Goal: Check status: Check status

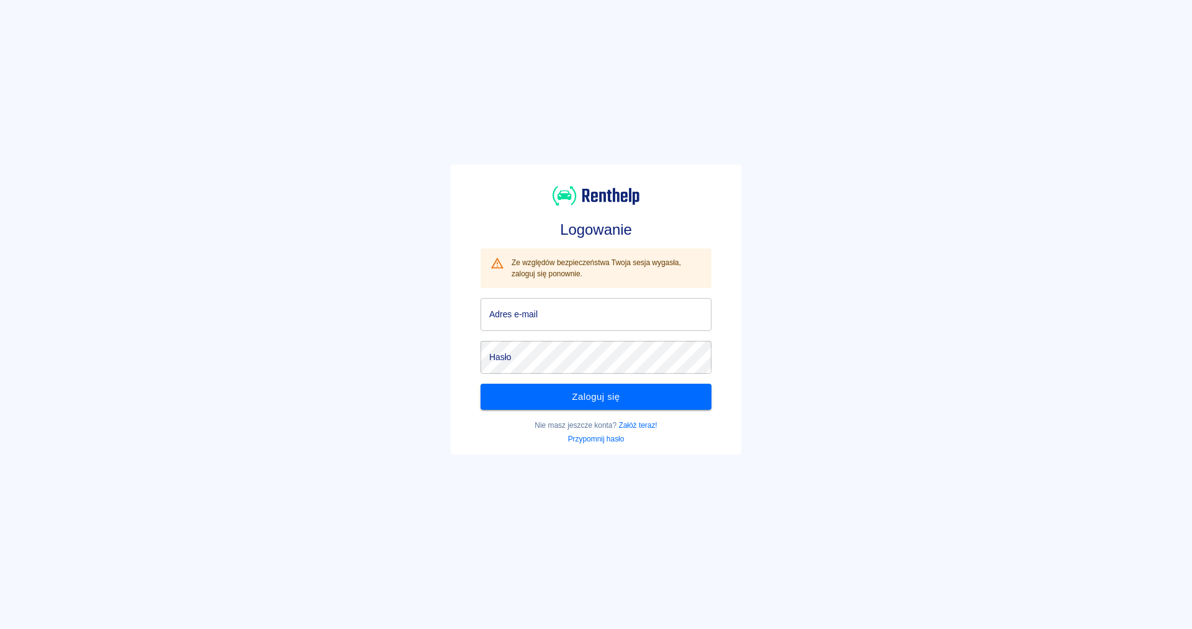
click at [653, 313] on input "Adres e-mail" at bounding box center [595, 314] width 231 height 33
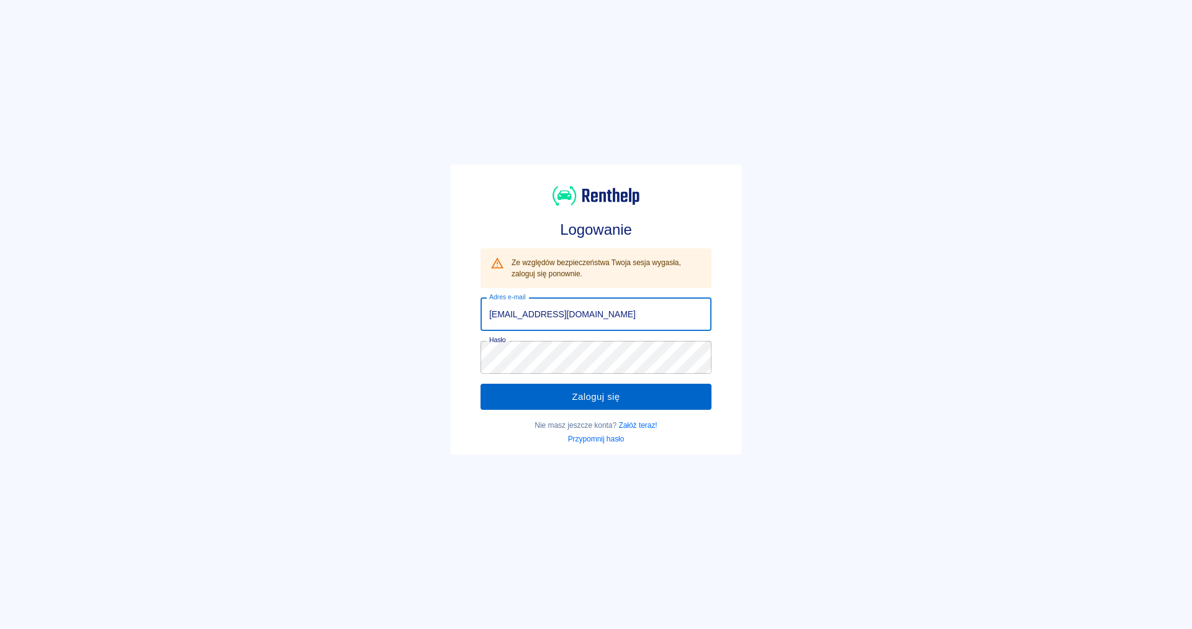
type input "[EMAIL_ADDRESS][DOMAIN_NAME]"
click at [641, 394] on button "Zaloguj się" at bounding box center [595, 397] width 231 height 26
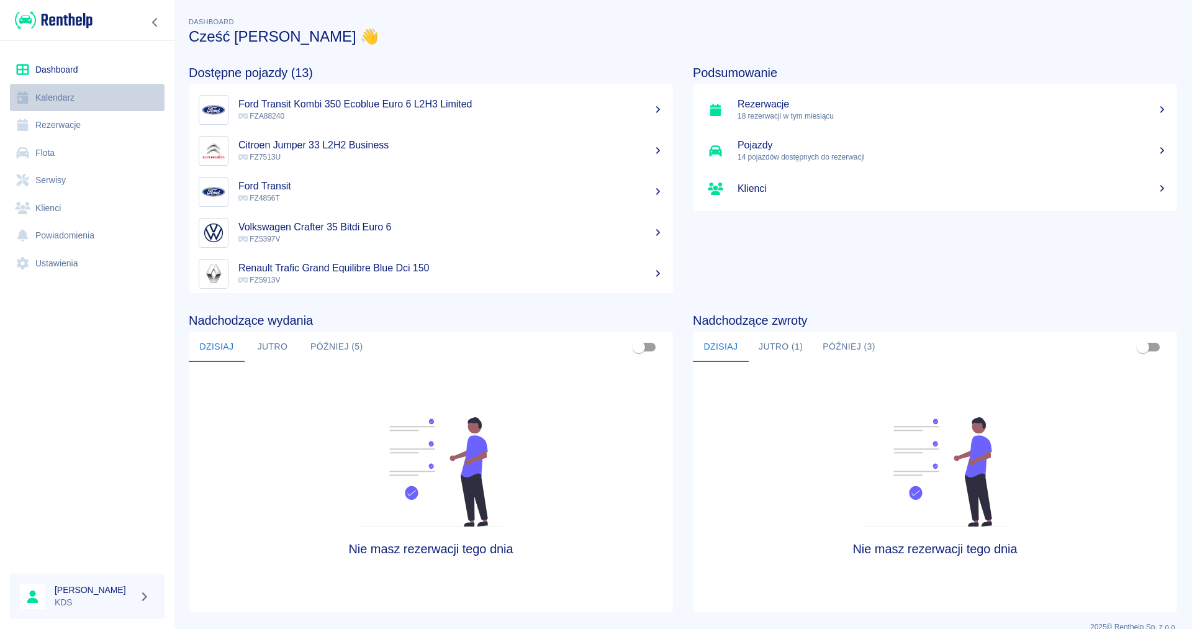
click at [80, 100] on link "Kalendarz" at bounding box center [87, 98] width 155 height 28
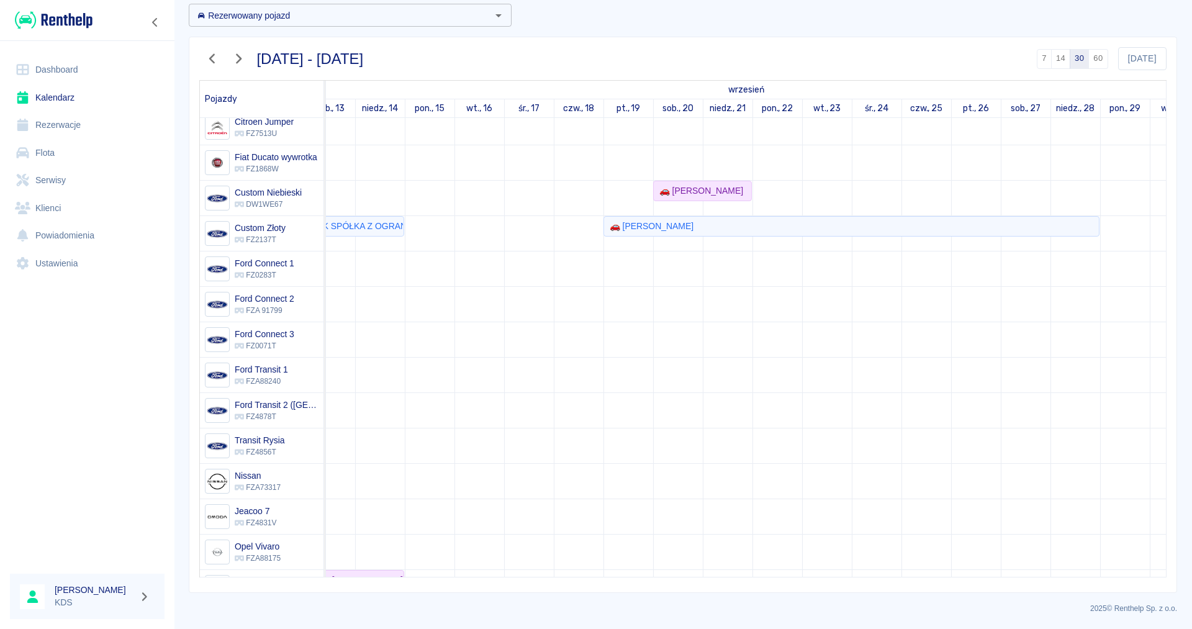
scroll to position [0, 269]
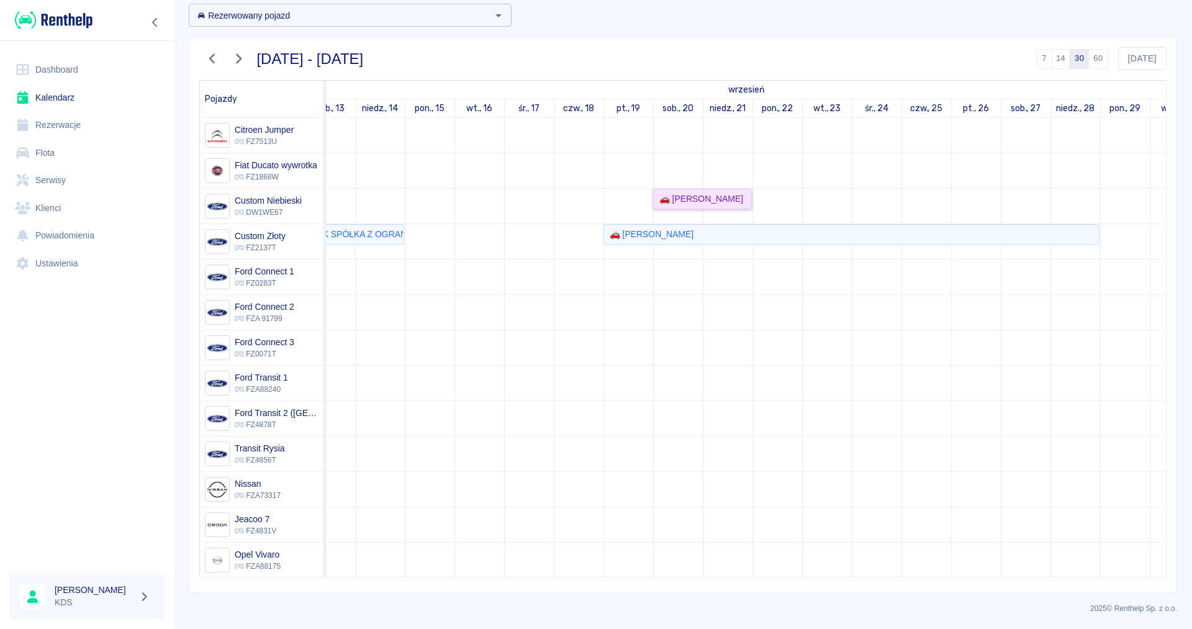
click at [685, 197] on div "🚗 [PERSON_NAME]" at bounding box center [698, 198] width 89 height 13
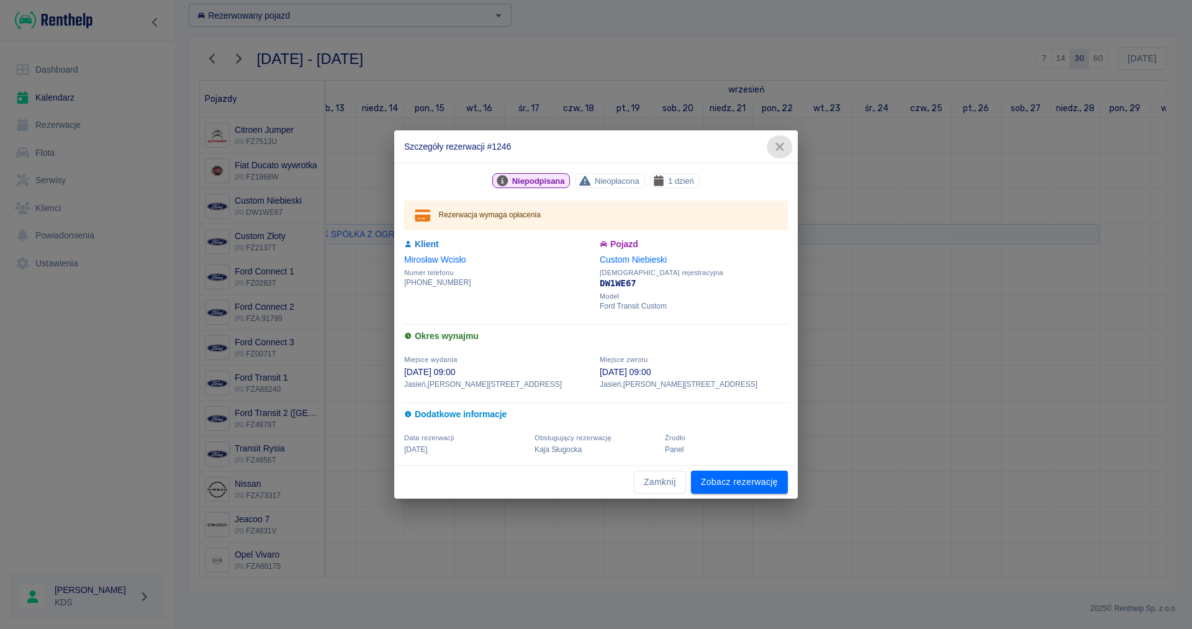
click at [780, 144] on icon "button" at bounding box center [780, 146] width 16 height 13
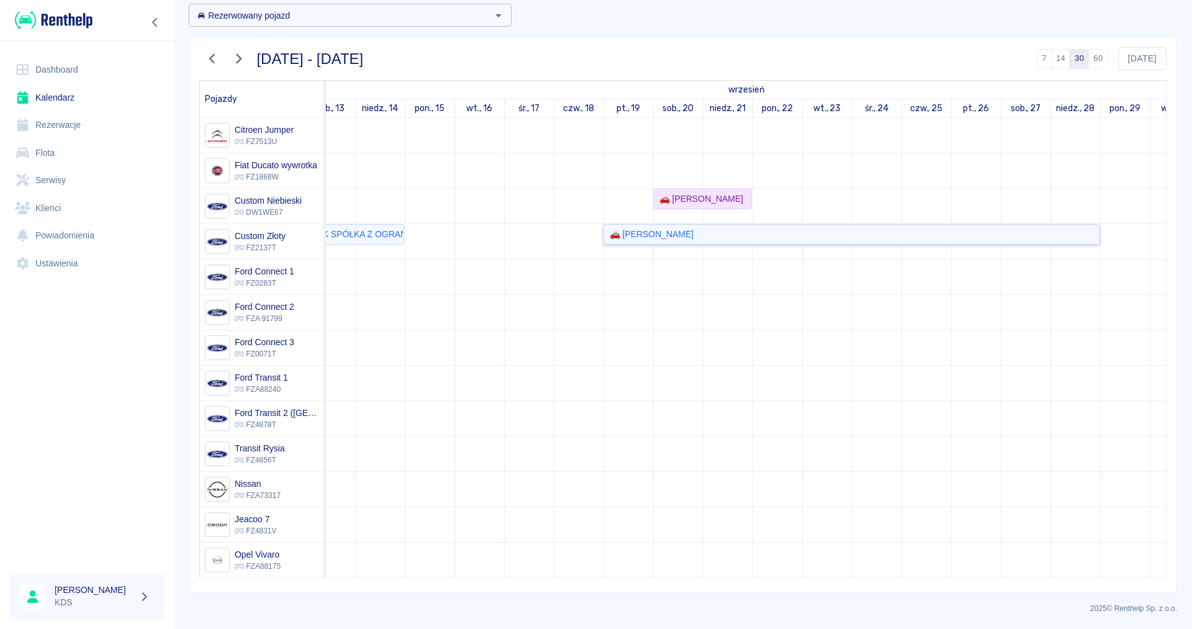
click at [641, 231] on div "🚗 [PERSON_NAME]" at bounding box center [649, 234] width 89 height 13
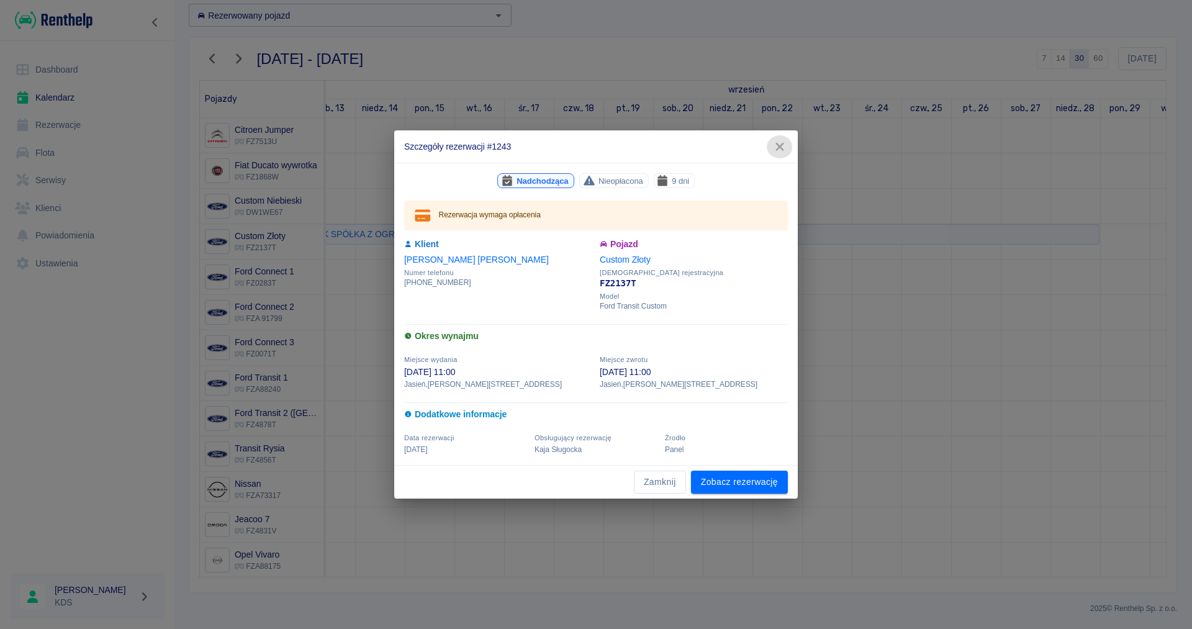
click at [786, 142] on icon "button" at bounding box center [780, 146] width 16 height 13
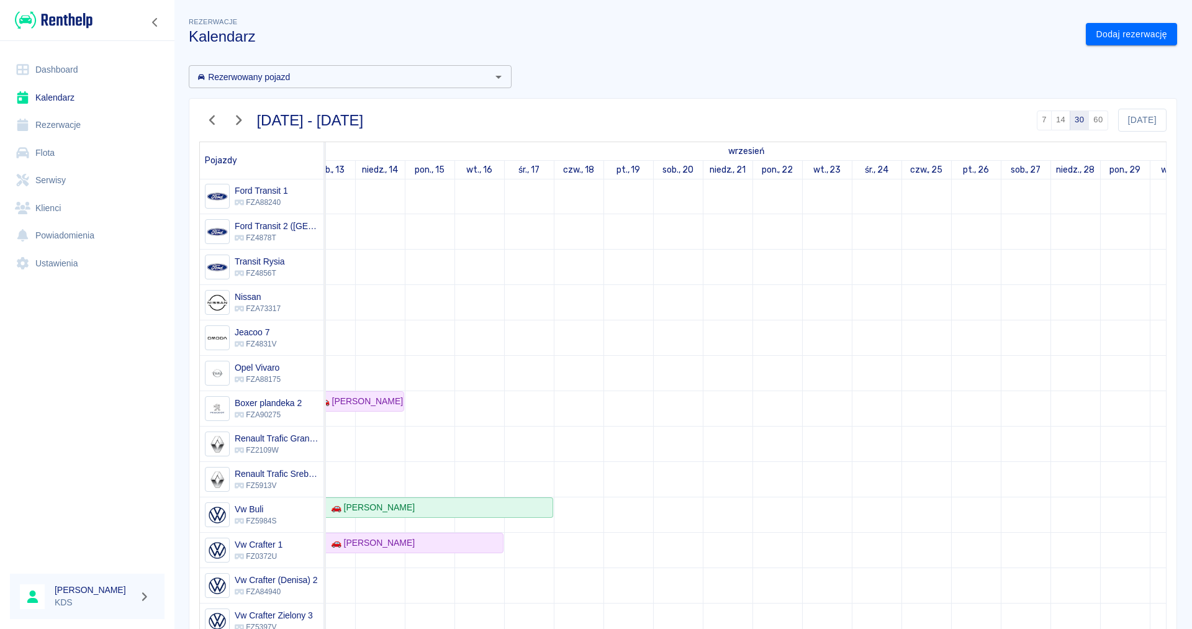
scroll to position [0, 0]
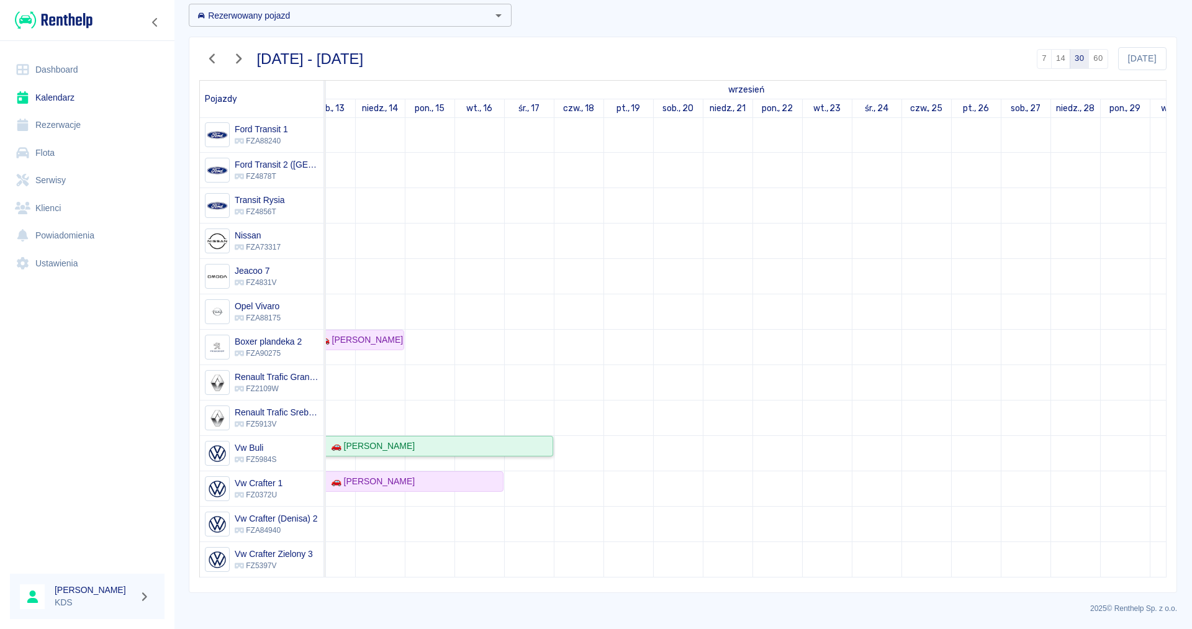
click at [522, 443] on div "🚗 [PERSON_NAME]" at bounding box center [305, 446] width 494 height 13
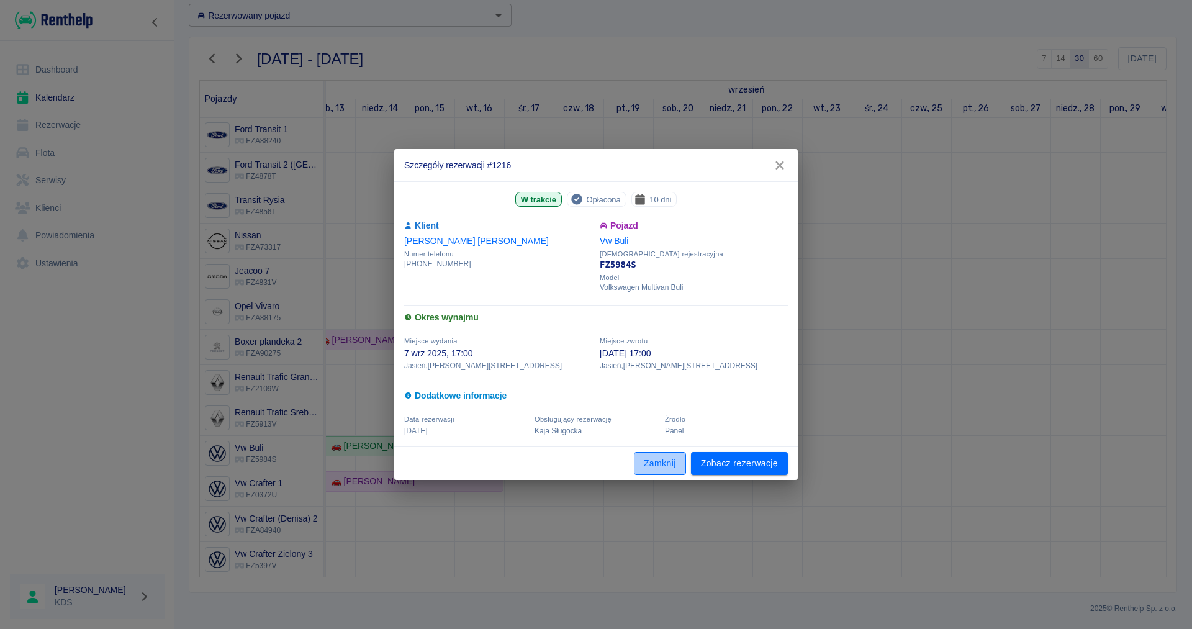
click at [660, 459] on button "Zamknij" at bounding box center [660, 463] width 52 height 23
